Goal: Transaction & Acquisition: Download file/media

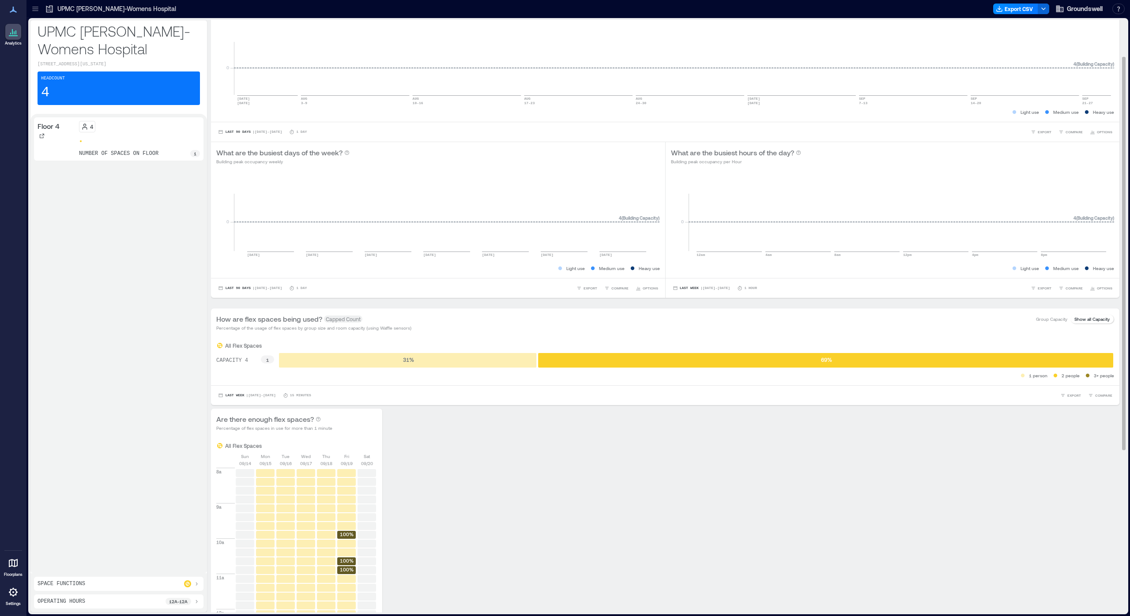
scroll to position [42, 0]
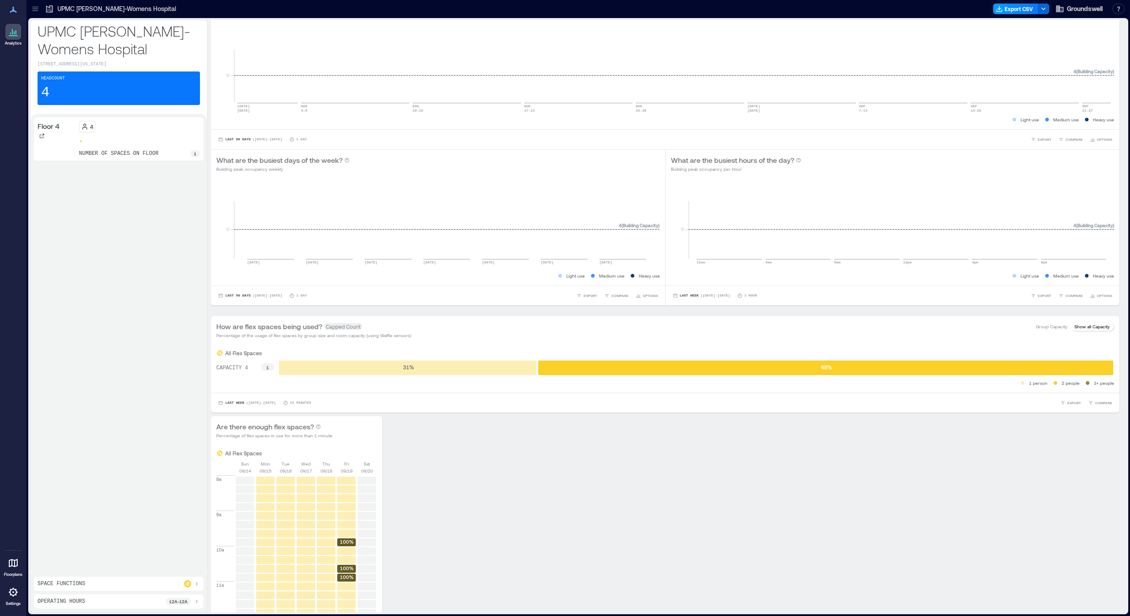
click at [1028, 8] on button "Export CSV" at bounding box center [1015, 9] width 45 height 11
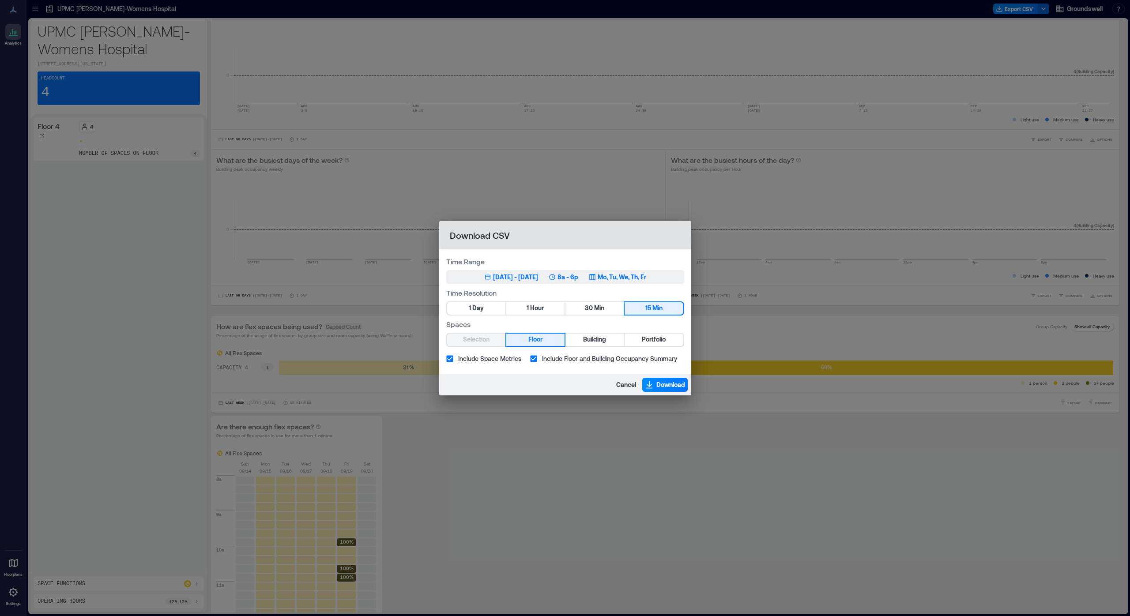
click at [517, 277] on div "[DATE] - [DATE]" at bounding box center [515, 277] width 45 height 9
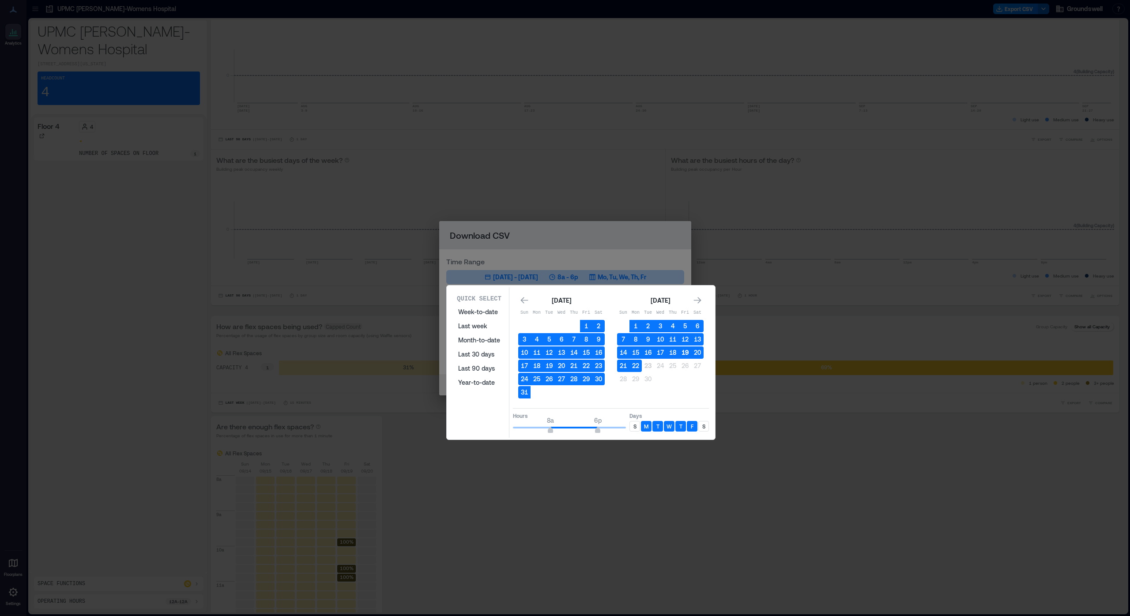
click at [684, 352] on button "19" at bounding box center [685, 353] width 12 height 12
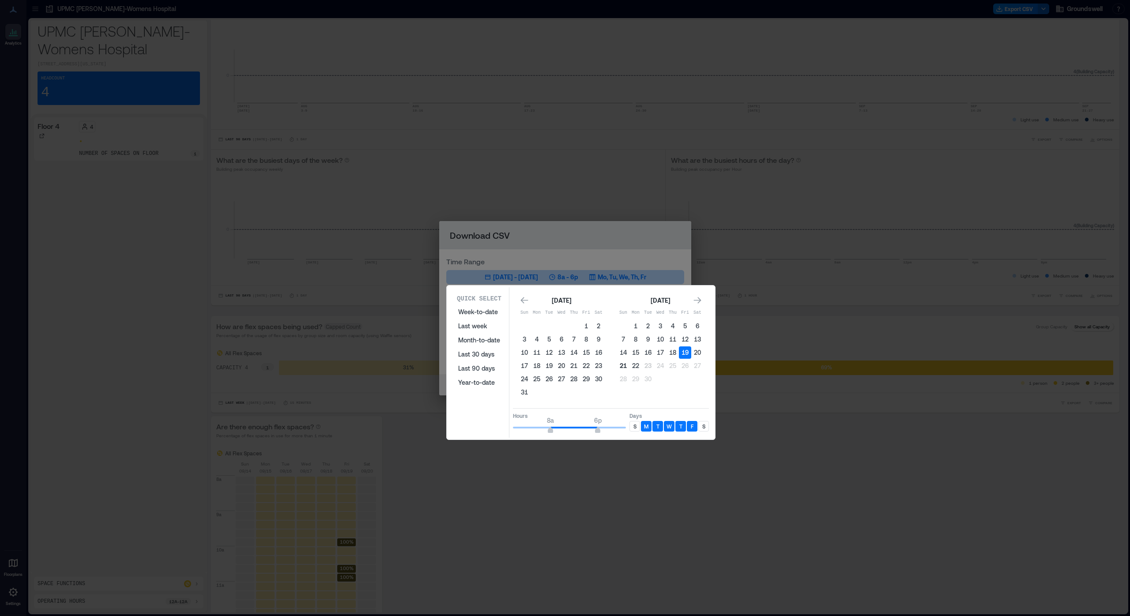
click at [623, 365] on button "21" at bounding box center [623, 366] width 12 height 12
click at [633, 426] on p "S" at bounding box center [634, 426] width 3 height 7
click at [704, 424] on p "S" at bounding box center [703, 426] width 3 height 7
type input "*"
drag, startPoint x: 553, startPoint y: 431, endPoint x: 512, endPoint y: 431, distance: 40.6
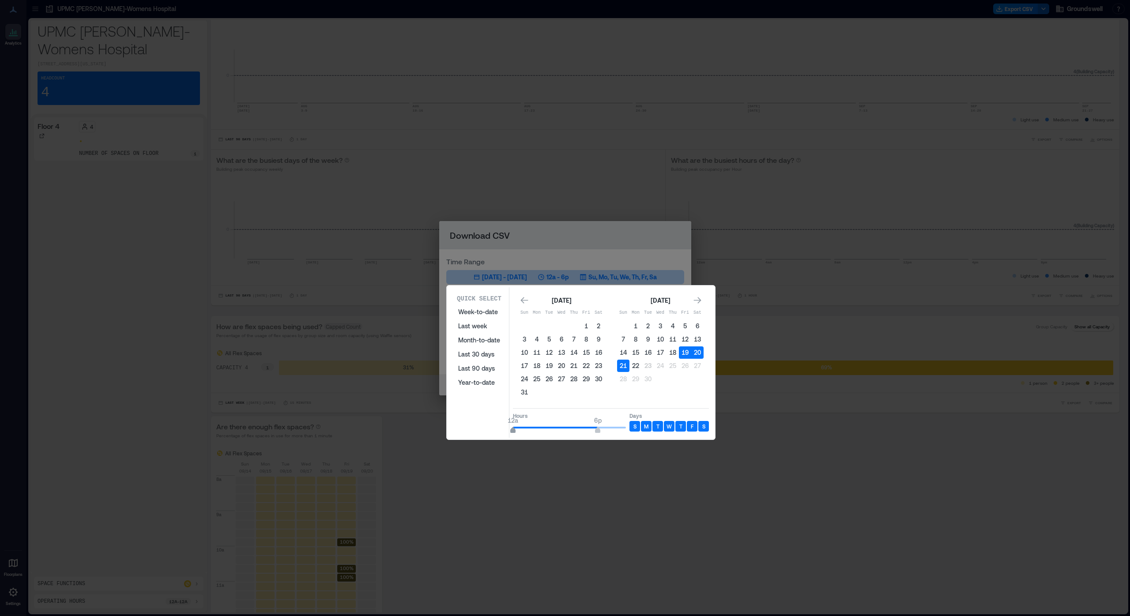
click at [512, 431] on span "12a" at bounding box center [512, 431] width 5 height 4
type input "**"
drag, startPoint x: 599, startPoint y: 429, endPoint x: 649, endPoint y: 430, distance: 50.8
click at [649, 430] on div "Hours 12a 12a Days S M T W T F S" at bounding box center [611, 421] width 196 height 26
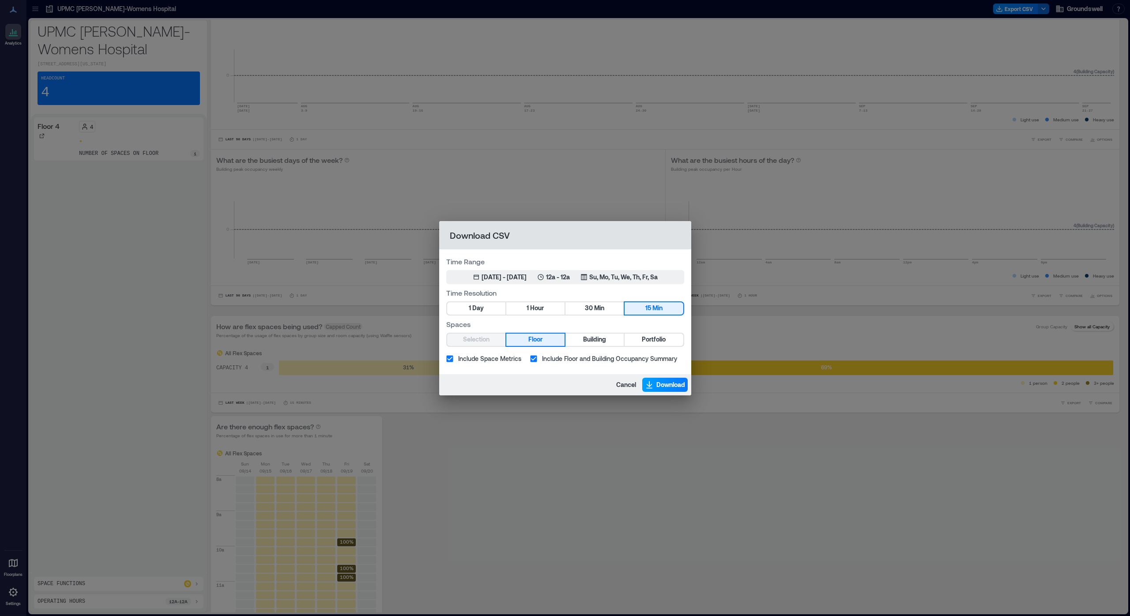
click at [662, 385] on span "Download" at bounding box center [670, 384] width 29 height 9
